Goal: Information Seeking & Learning: Learn about a topic

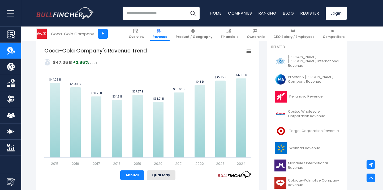
scroll to position [120, 0]
click at [250, 52] on rect "Coca-Cola Company's Revenue Trend" at bounding box center [247, 51] width 7 height 7
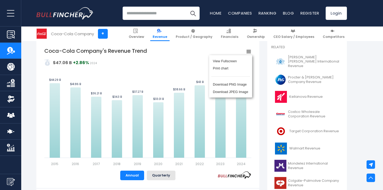
click at [181, 56] on rect "Coca-Cola Company's Revenue Trend" at bounding box center [147, 106] width 207 height 119
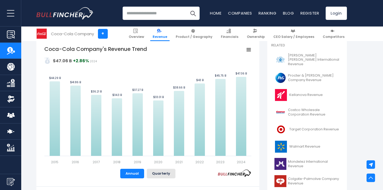
scroll to position [122, 0]
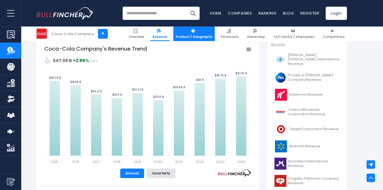
click at [203, 33] on link "Product / Geography" at bounding box center [193, 34] width 41 height 15
click at [203, 36] on span "Product / Geography" at bounding box center [194, 37] width 37 height 4
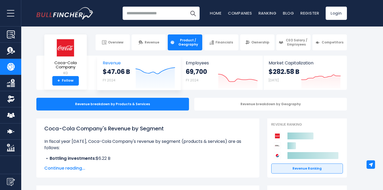
click at [143, 84] on icon "Created with Highcharts 12.1.2" at bounding box center [155, 77] width 40 height 22
click at [126, 79] on div "$47.06 B FY 2024" at bounding box center [116, 76] width 27 height 17
click at [76, 168] on span "Continue reading..." at bounding box center [147, 168] width 207 height 6
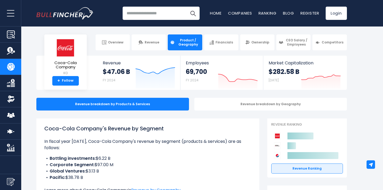
scroll to position [25, 0]
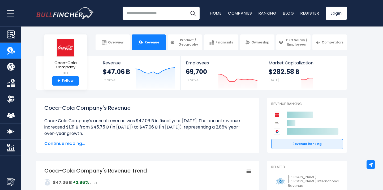
click at [69, 145] on span "Continue reading..." at bounding box center [147, 144] width 207 height 6
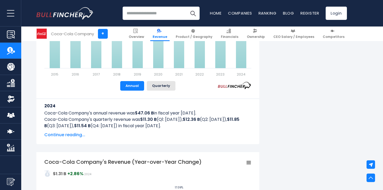
scroll to position [335, 0]
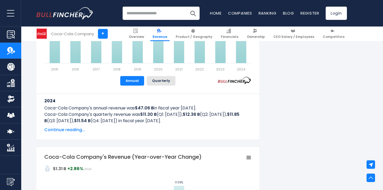
click at [78, 132] on span "Continue reading..." at bounding box center [147, 130] width 207 height 6
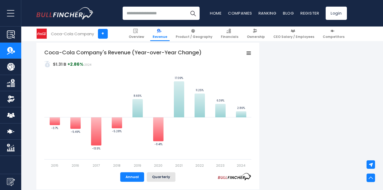
scroll to position [759, 0]
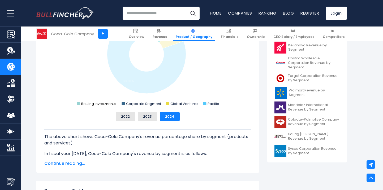
scroll to position [138, 0]
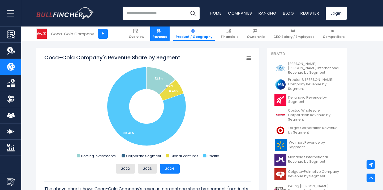
click at [166, 37] on span "Revenue" at bounding box center [159, 37] width 15 height 4
click at [167, 35] on span "Revenue" at bounding box center [159, 37] width 15 height 4
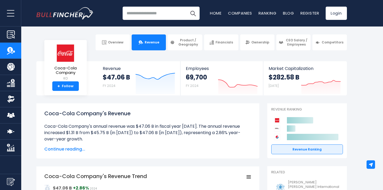
click at [72, 149] on span "Continue reading..." at bounding box center [147, 149] width 207 height 6
